Goal: Transaction & Acquisition: Book appointment/travel/reservation

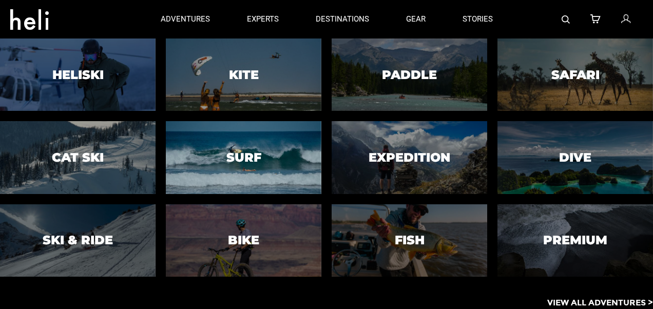
click at [249, 139] on div at bounding box center [243, 158] width 159 height 74
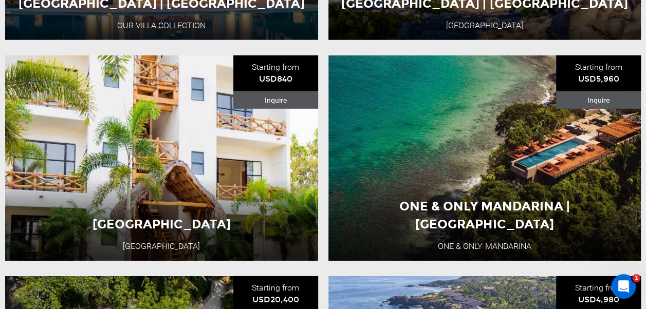
scroll to position [1438, 0]
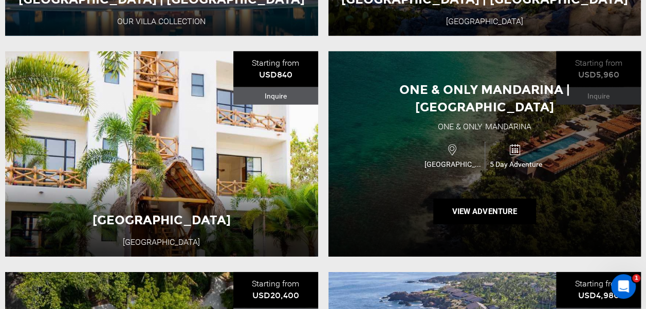
click at [460, 89] on div "One & Only Mandarina | [GEOGRAPHIC_DATA]" at bounding box center [484, 98] width 313 height 35
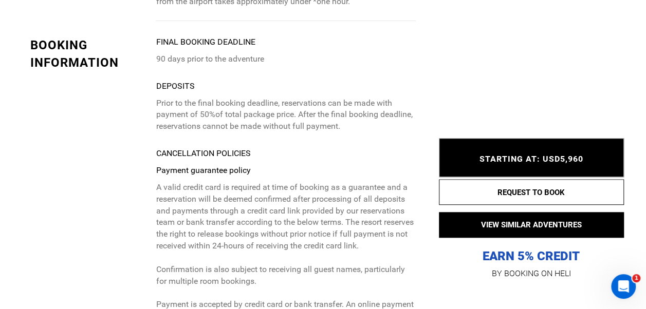
scroll to position [2311, 0]
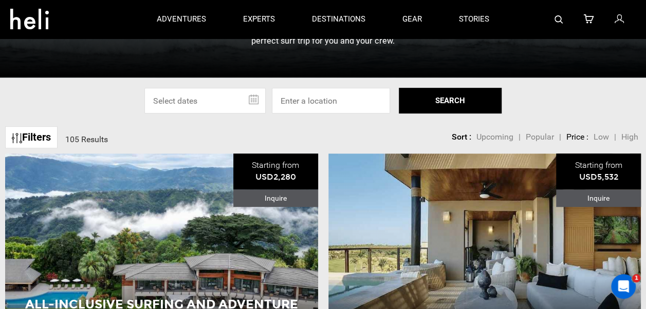
scroll to position [205, 0]
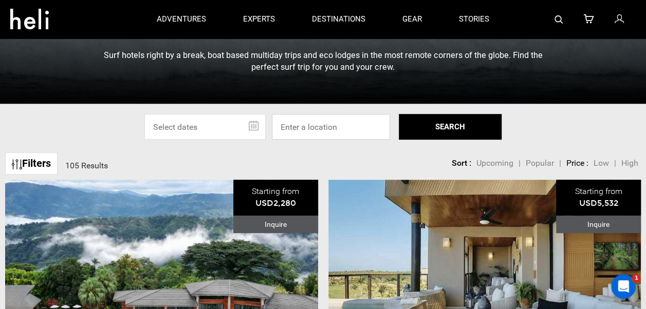
click at [323, 129] on input at bounding box center [331, 127] width 118 height 26
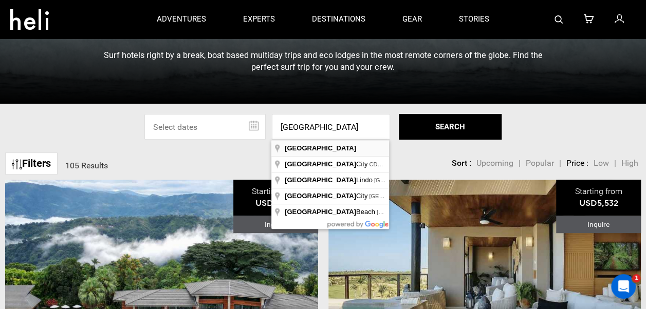
type input "[GEOGRAPHIC_DATA]"
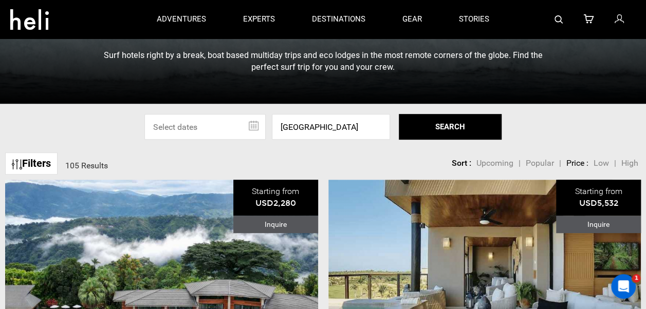
click at [446, 127] on button "SEARCH" at bounding box center [449, 127] width 103 height 26
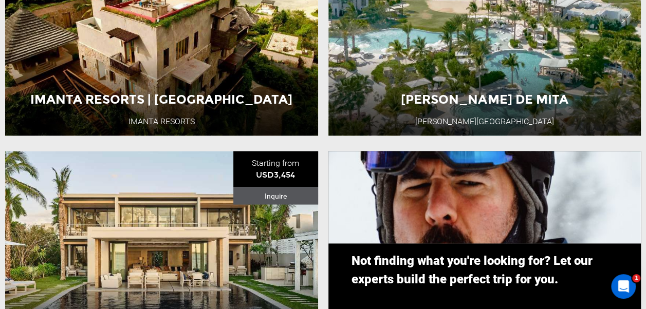
scroll to position [924, 0]
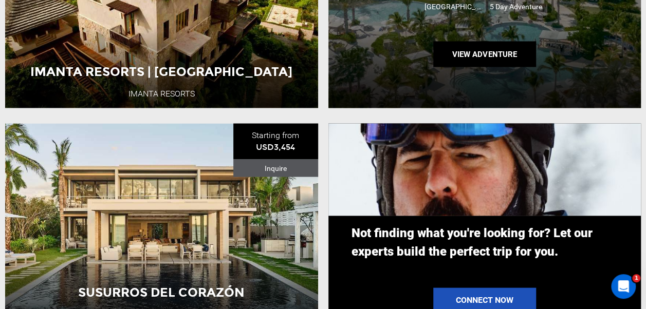
click at [393, 73] on div "[PERSON_NAME] De [PERSON_NAME] [GEOGRAPHIC_DATA] [GEOGRAPHIC_DATA] 5 Day Advent…" at bounding box center [484, 4] width 313 height 205
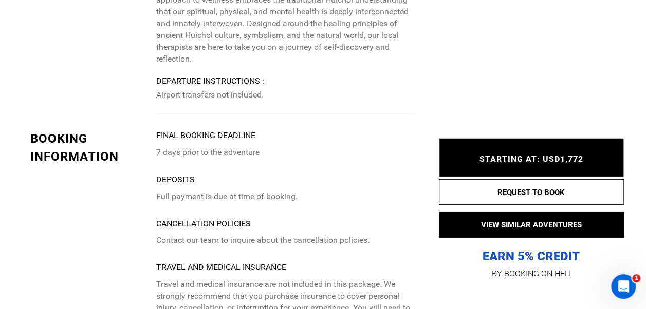
scroll to position [1592, 0]
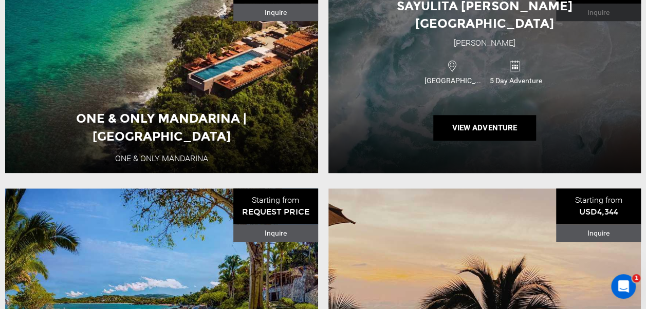
scroll to position [359, 0]
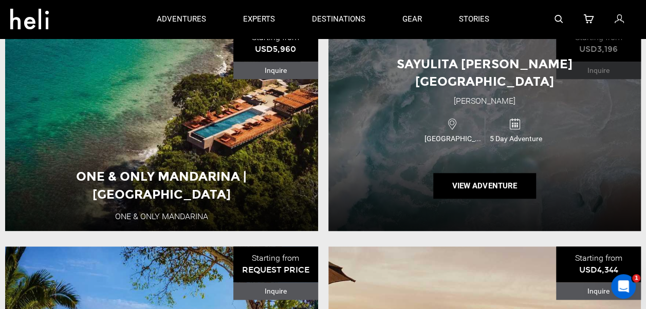
click at [439, 92] on div "Sayulita [PERSON_NAME] Surf Hotel [GEOGRAPHIC_DATA] [PERSON_NAME] [GEOGRAPHIC_D…" at bounding box center [484, 128] width 313 height 205
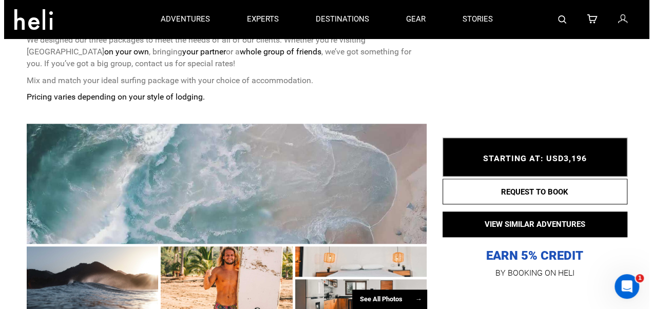
scroll to position [154, 0]
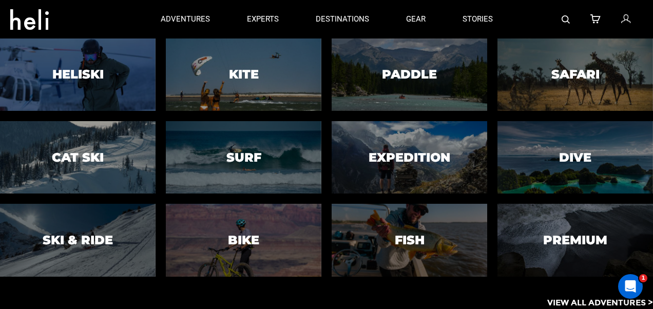
click at [280, 143] on div at bounding box center [243, 158] width 159 height 74
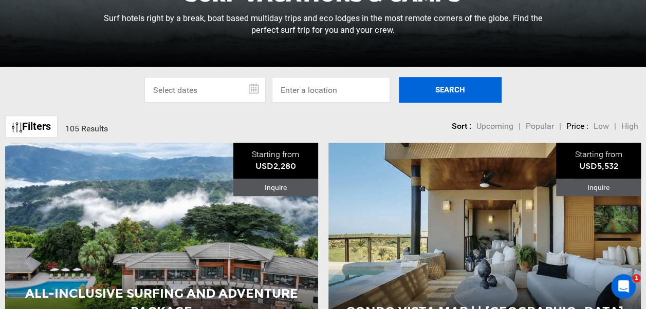
scroll to position [257, 0]
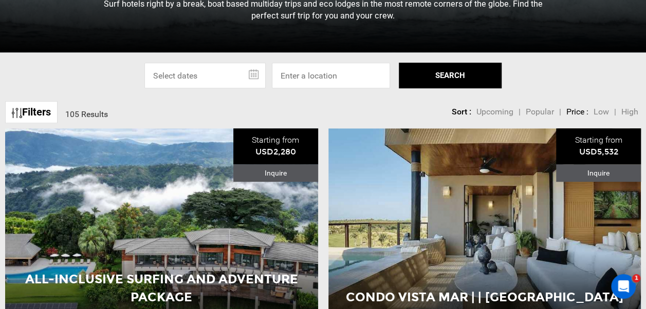
click at [551, 115] on span "Popular" at bounding box center [539, 112] width 28 height 10
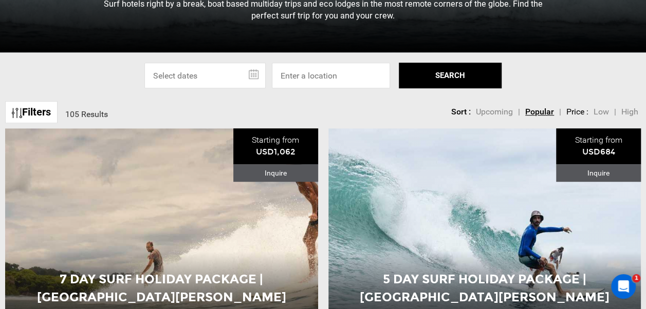
click at [495, 117] on li "Upcoming" at bounding box center [494, 112] width 37 height 12
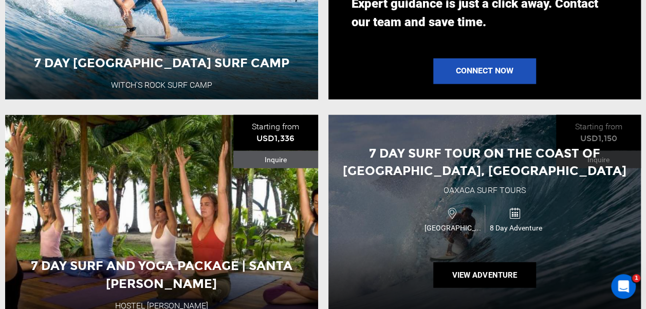
scroll to position [1232, 0]
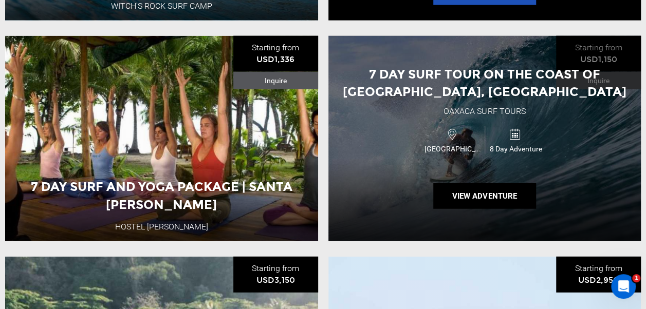
click at [405, 98] on div "7 Day Surf Tour on the Coast of [GEOGRAPHIC_DATA], [GEOGRAPHIC_DATA]" at bounding box center [484, 83] width 313 height 35
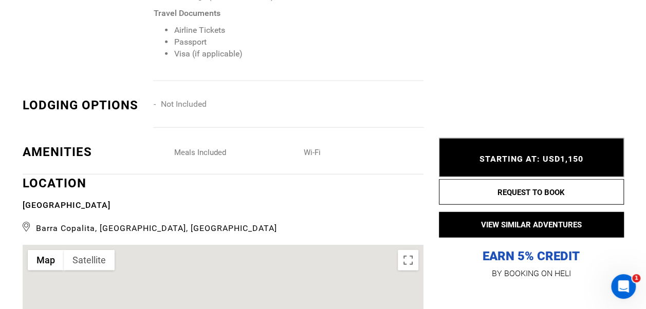
scroll to position [1232, 0]
